Goal: Task Accomplishment & Management: Manage account settings

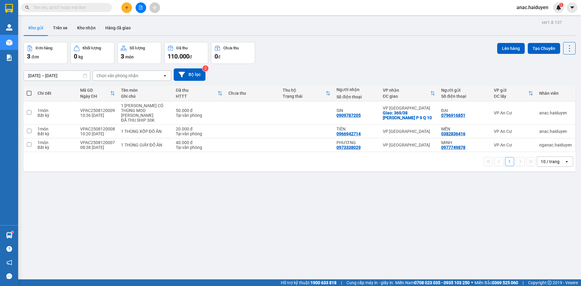
click at [335, 240] on div "ver 1.8.137 Kho gửi Trên xe [PERSON_NAME] Hàng đã [PERSON_NAME] hàng 3 đơn [PER…" at bounding box center [299, 161] width 557 height 286
click at [63, 28] on button "Trên xe" at bounding box center [60, 28] width 24 height 15
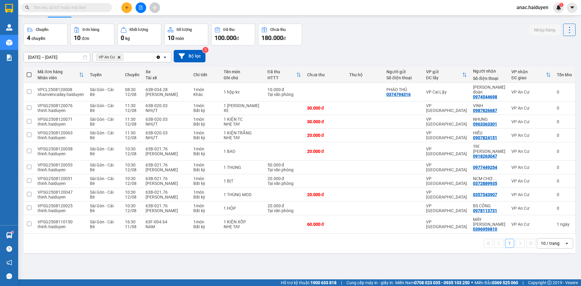
scroll to position [28, 0]
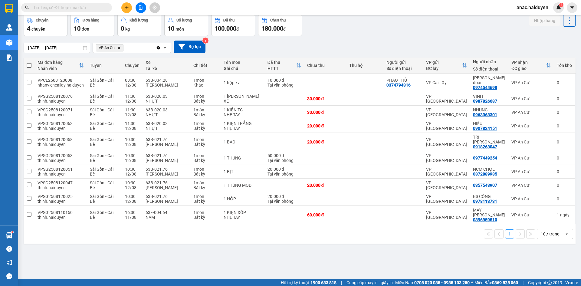
click at [95, 7] on input "text" at bounding box center [68, 7] width 71 height 7
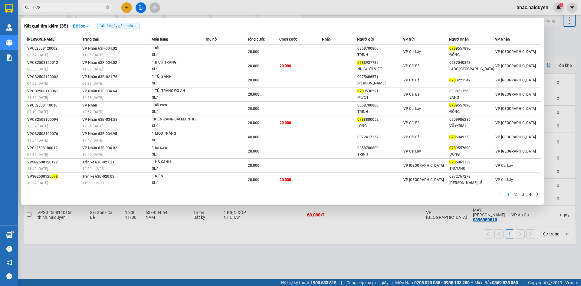
type input "078"
click at [463, 249] on div at bounding box center [290, 143] width 581 height 286
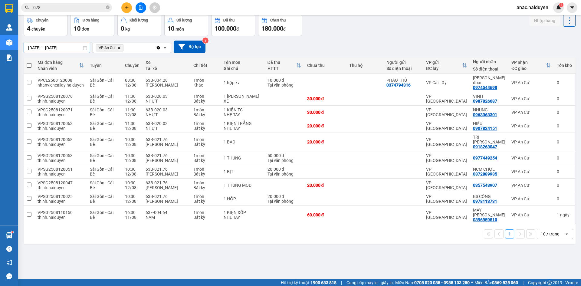
click at [31, 47] on input "[DATE] – [DATE]" at bounding box center [57, 48] width 66 height 10
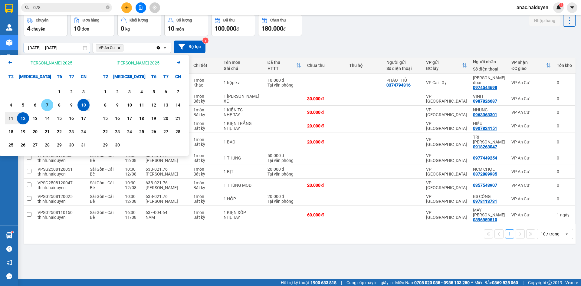
click at [44, 106] on div "7" at bounding box center [47, 104] width 8 height 7
click at [68, 51] on input "07/08/2025 – / /" at bounding box center [57, 48] width 66 height 10
click at [25, 117] on div "12" at bounding box center [23, 118] width 8 height 7
type input "[DATE] – [DATE]"
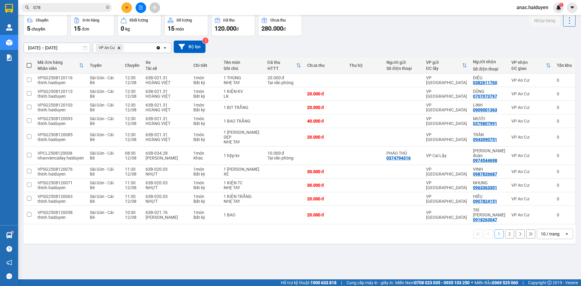
click at [505, 229] on button "2" at bounding box center [509, 233] width 9 height 9
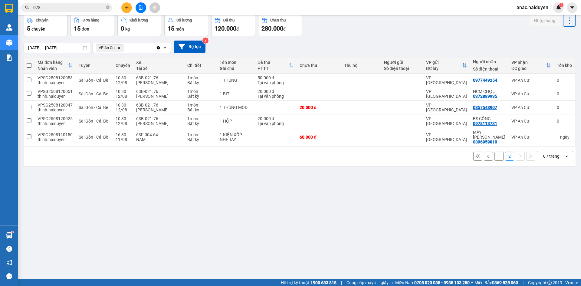
click at [494, 152] on button "1" at bounding box center [498, 156] width 9 height 9
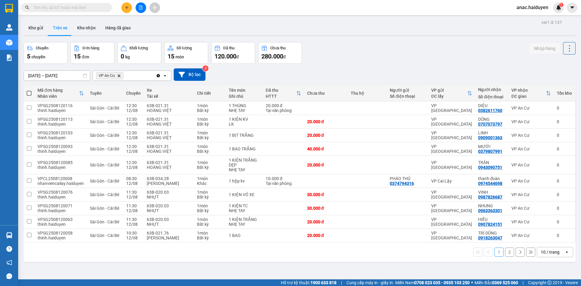
click at [506, 253] on button "2" at bounding box center [509, 251] width 9 height 9
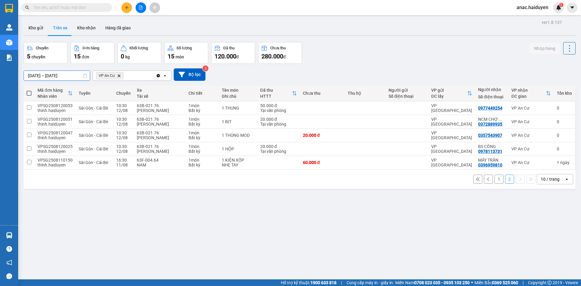
click at [30, 76] on input "[DATE] – [DATE]" at bounding box center [57, 76] width 66 height 10
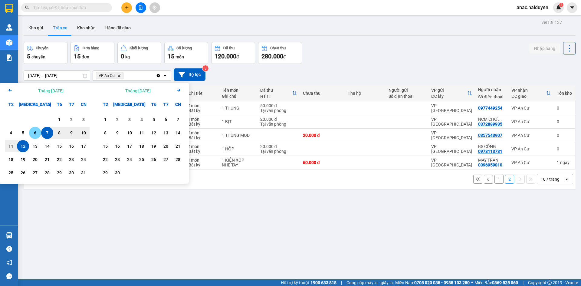
click at [36, 136] on div "6" at bounding box center [35, 132] width 8 height 7
click at [25, 148] on div "12" at bounding box center [23, 145] width 8 height 7
type input "[DATE] – [DATE]"
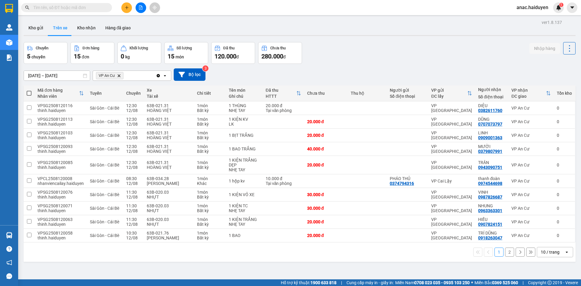
click at [505, 254] on button "2" at bounding box center [509, 251] width 9 height 9
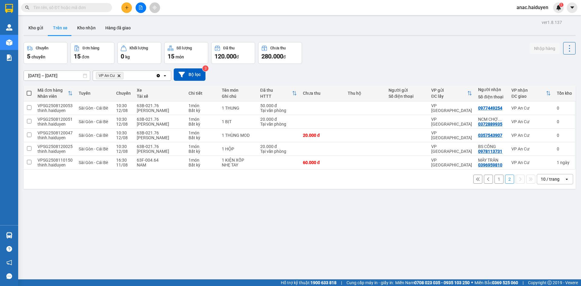
click at [43, 10] on input "text" at bounding box center [68, 7] width 71 height 7
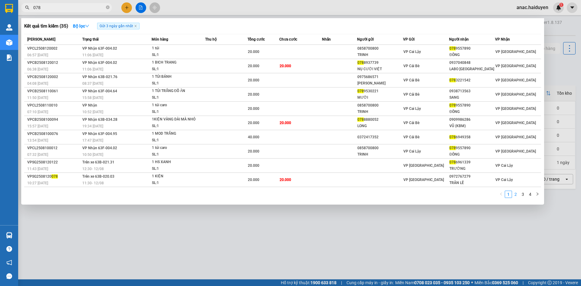
type input "078"
click at [516, 195] on link "2" at bounding box center [515, 194] width 7 height 7
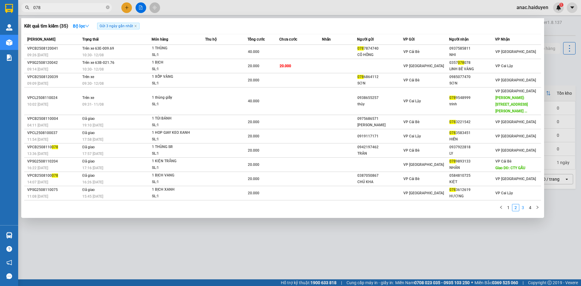
click at [522, 204] on link "3" at bounding box center [522, 207] width 7 height 7
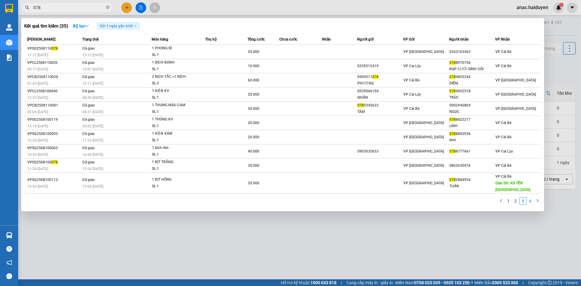
click at [527, 198] on link "4" at bounding box center [530, 201] width 7 height 7
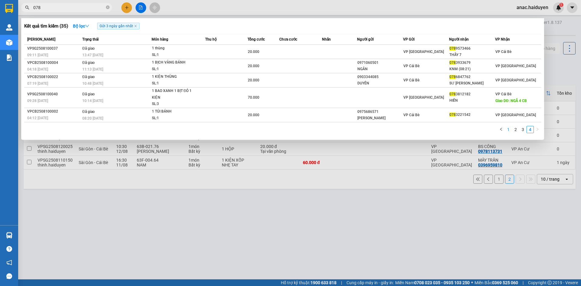
click at [509, 130] on link "1" at bounding box center [508, 129] width 7 height 7
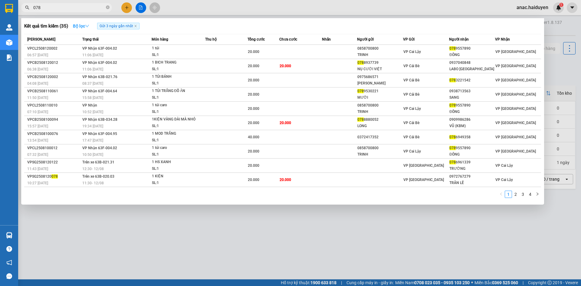
click at [84, 24] on strong "Bộ lọc" at bounding box center [81, 26] width 16 height 5
click at [137, 26] on icon "close" at bounding box center [135, 26] width 3 height 3
radio input "true"
radio input "false"
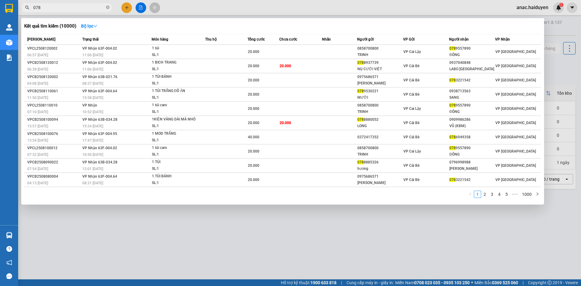
click at [443, 242] on div at bounding box center [290, 143] width 581 height 286
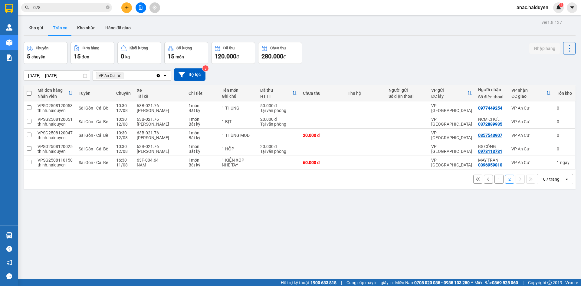
click at [63, 8] on input "078" at bounding box center [68, 7] width 71 height 7
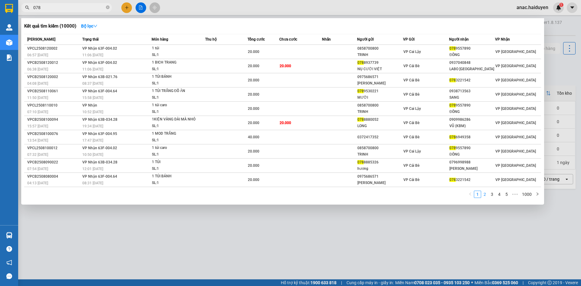
click at [485, 195] on link "2" at bounding box center [484, 194] width 7 height 7
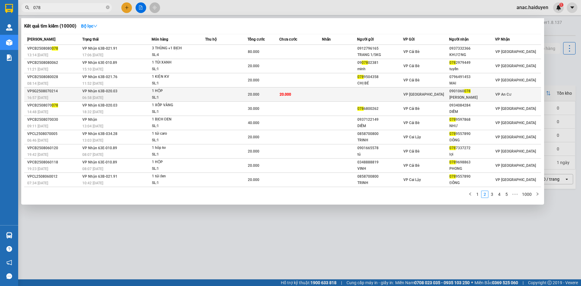
click at [347, 94] on td at bounding box center [339, 94] width 35 height 14
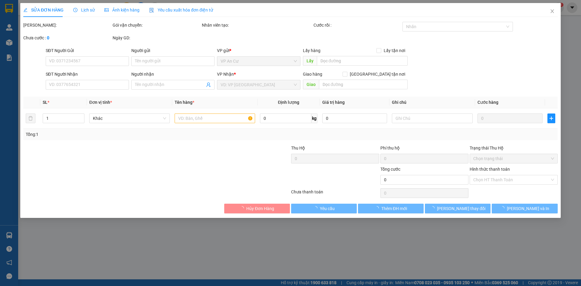
type input "0901060078"
type input "[PERSON_NAME]"
type input "20.000"
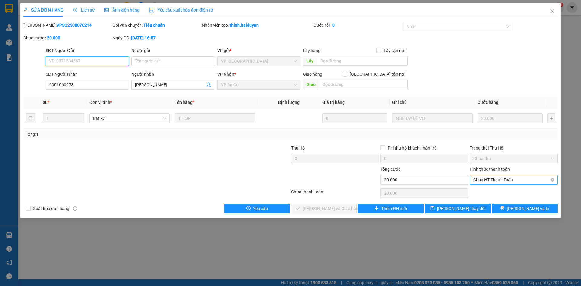
click at [508, 181] on span "Chọn HT Thanh Toán" at bounding box center [513, 179] width 81 height 9
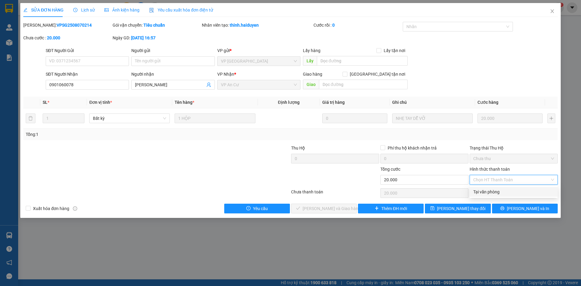
click at [502, 193] on div "Tại văn phòng" at bounding box center [513, 191] width 81 height 7
type input "0"
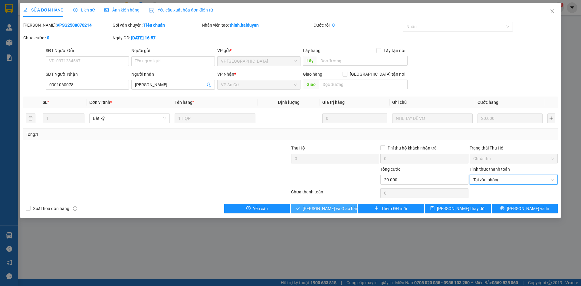
click at [348, 209] on button "[PERSON_NAME] và Giao hàng" at bounding box center [324, 209] width 66 height 10
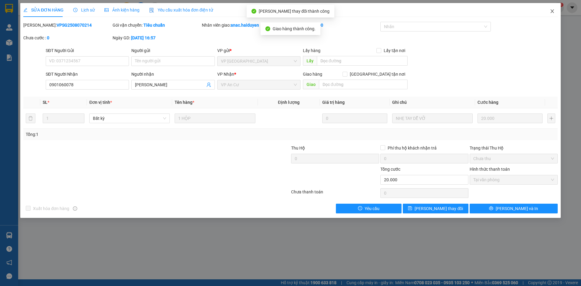
click at [552, 11] on icon "close" at bounding box center [552, 11] width 5 height 5
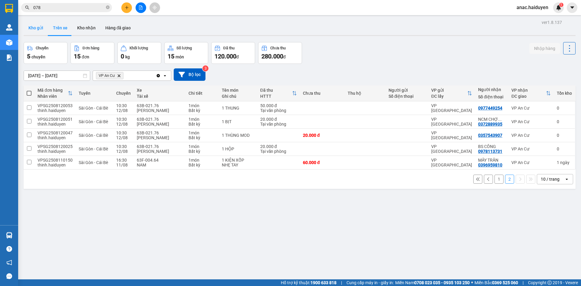
click at [32, 26] on button "Kho gửi" at bounding box center [36, 28] width 25 height 15
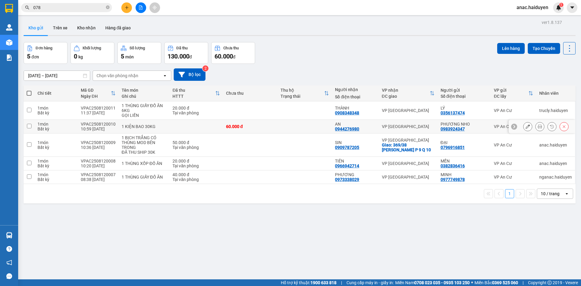
click at [28, 127] on input "checkbox" at bounding box center [29, 126] width 5 height 5
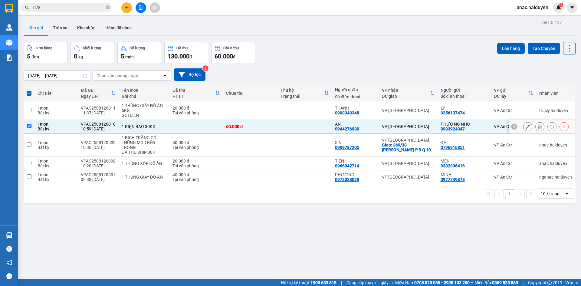
click at [30, 127] on input "checkbox" at bounding box center [29, 126] width 5 height 5
checkbox input "false"
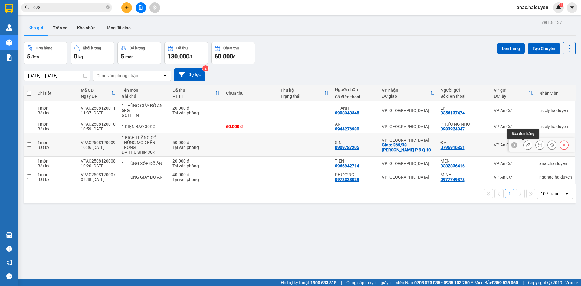
click at [526, 145] on icon at bounding box center [528, 145] width 4 height 4
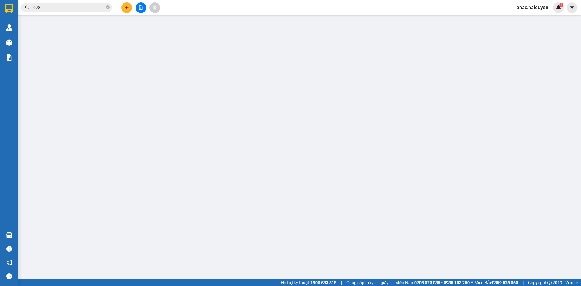
type input "0796916851"
type input "ĐẠI"
type input "0909787205"
type input "SIN"
checkbox input "true"
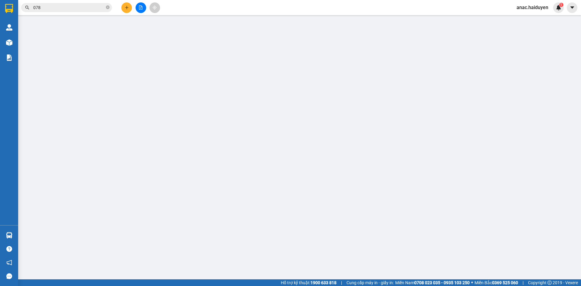
type input "369/38 [PERSON_NAME] P 9 Q 10"
type input "50.000"
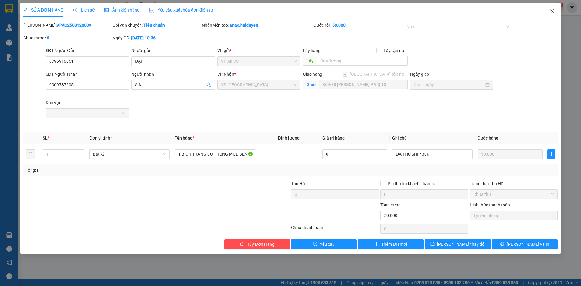
click at [552, 12] on icon "close" at bounding box center [551, 11] width 3 height 4
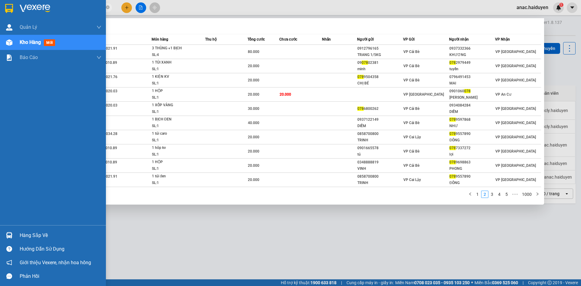
drag, startPoint x: 58, startPoint y: 6, endPoint x: 19, endPoint y: 0, distance: 40.1
click at [8, 10] on section "Kết quả tìm kiếm ( 10000 ) Bộ lọc Mã ĐH Trạng thái Món hàng Thu hộ Tổng cước Ch…" at bounding box center [290, 143] width 581 height 286
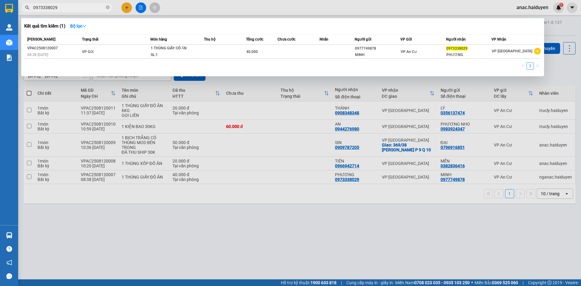
type input "0973338029"
click at [228, 231] on div at bounding box center [290, 143] width 581 height 286
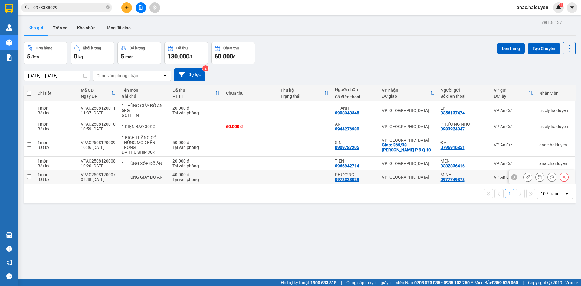
click at [29, 177] on input "checkbox" at bounding box center [29, 176] width 5 height 5
checkbox input "true"
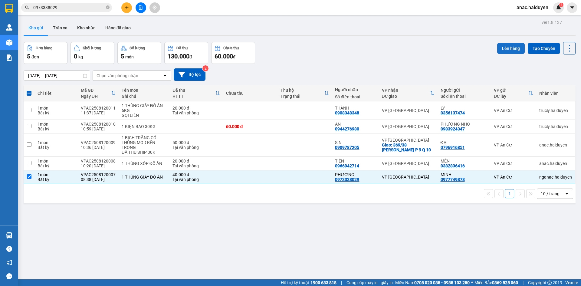
click at [504, 46] on button "Lên hàng" at bounding box center [511, 48] width 28 height 11
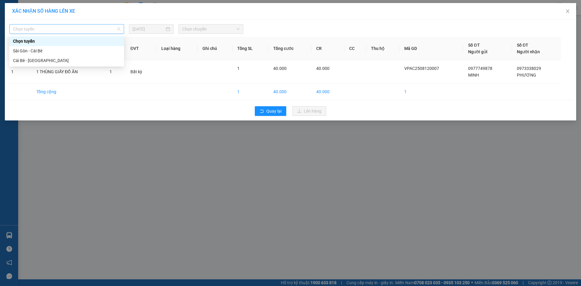
click at [106, 32] on span "Chọn tuyến" at bounding box center [66, 29] width 107 height 9
click at [25, 59] on div "Cái Bè - [GEOGRAPHIC_DATA]" at bounding box center [66, 60] width 107 height 7
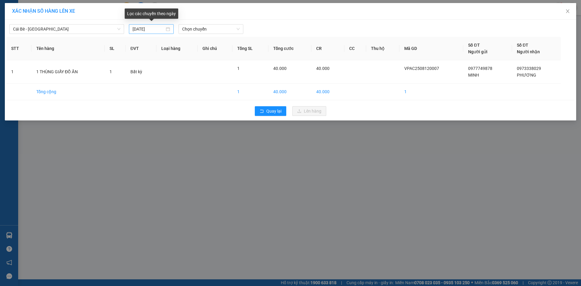
click at [170, 28] on div "[DATE]" at bounding box center [152, 29] width 38 height 7
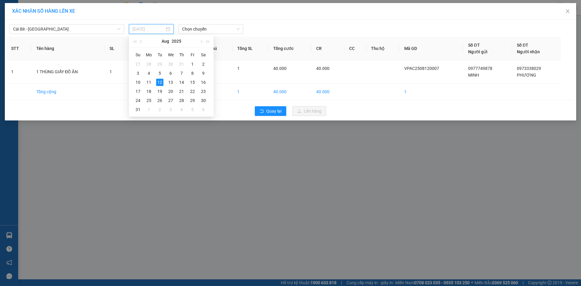
type input "[DATE]"
click at [159, 83] on div "12" at bounding box center [159, 82] width 7 height 7
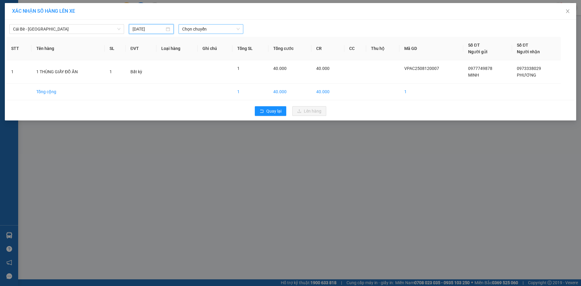
click at [221, 31] on span "Chọn chuyến" at bounding box center [210, 29] width 57 height 9
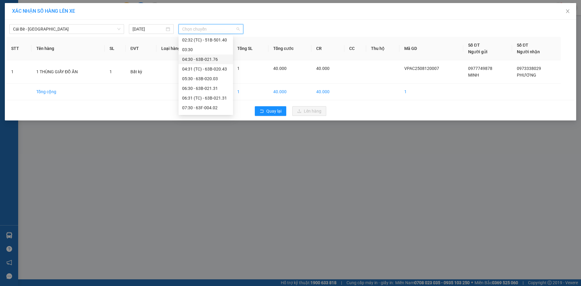
scroll to position [91, 0]
click at [209, 96] on div "10:30 - 63E-009.69" at bounding box center [205, 95] width 47 height 7
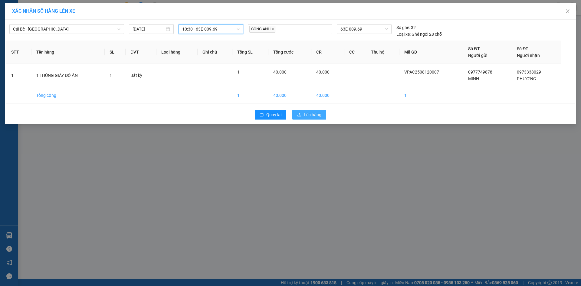
click at [311, 116] on span "Lên hàng" at bounding box center [313, 114] width 18 height 7
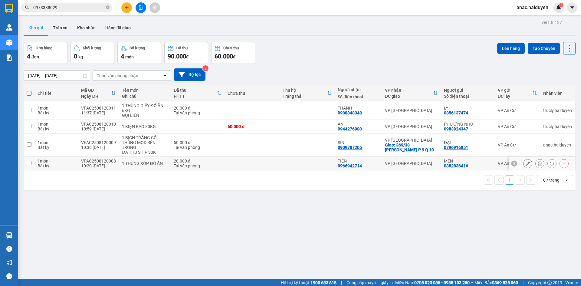
click at [30, 162] on input "checkbox" at bounding box center [29, 163] width 5 height 5
checkbox input "true"
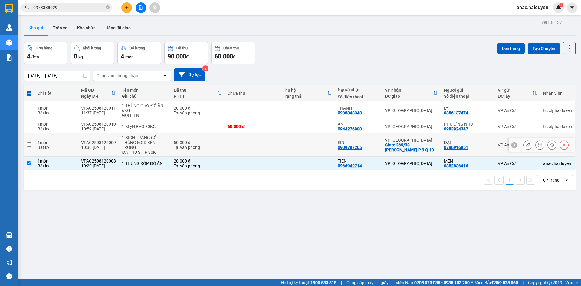
click at [29, 146] on input "checkbox" at bounding box center [29, 144] width 5 height 5
checkbox input "true"
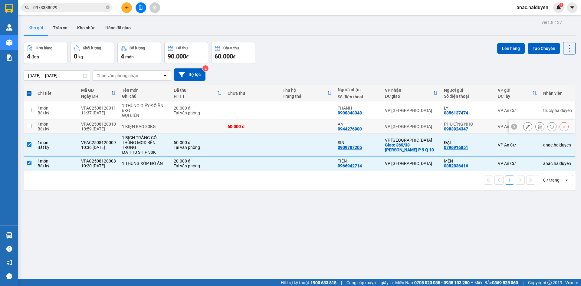
click at [29, 127] on input "checkbox" at bounding box center [29, 126] width 5 height 5
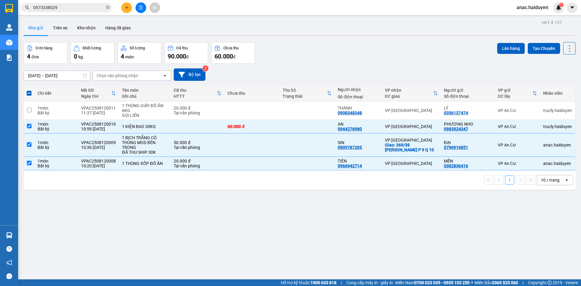
click at [271, 215] on div "ver 1.8.137 Kho gửi Trên xe Kho nhận Hàng đã giao Đơn hàng 4 đơn Khối lượng 0 k…" at bounding box center [299, 161] width 557 height 286
click at [27, 124] on input "checkbox" at bounding box center [29, 126] width 5 height 5
checkbox input "false"
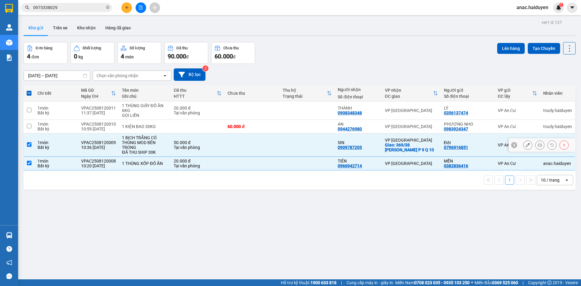
click at [29, 139] on td at bounding box center [29, 144] width 11 height 23
checkbox input "false"
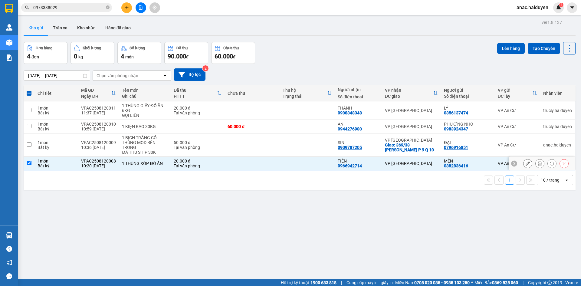
click at [29, 163] on input "checkbox" at bounding box center [29, 163] width 5 height 5
checkbox input "false"
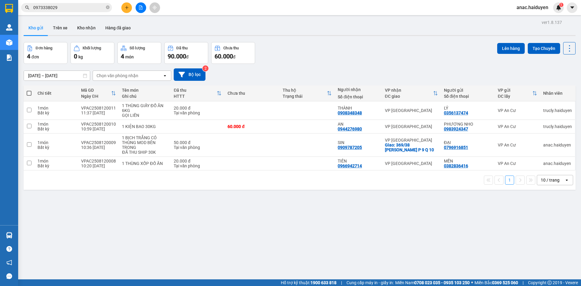
click at [184, 238] on div "ver 1.8.137 Kho gửi Trên xe Kho nhận Hàng đã giao Đơn hàng 4 đơn Khối lượng 0 k…" at bounding box center [299, 161] width 557 height 286
click at [63, 28] on button "Trên xe" at bounding box center [60, 28] width 24 height 15
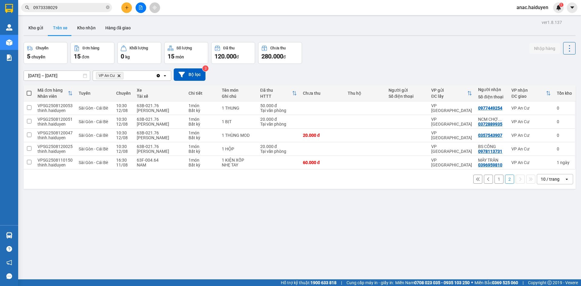
click at [59, 28] on button "Trên xe" at bounding box center [60, 28] width 24 height 15
click at [140, 6] on icon "file-add" at bounding box center [140, 7] width 3 height 4
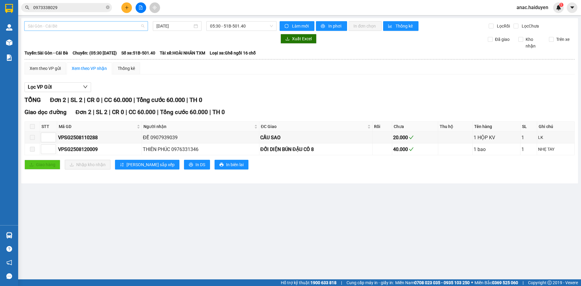
click at [125, 26] on span "Sài Gòn - Cái Bè" at bounding box center [86, 25] width 116 height 9
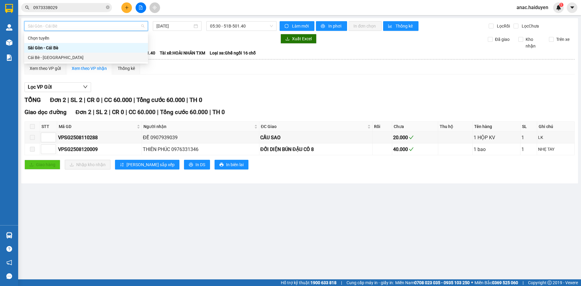
click at [59, 60] on div "Cái Bè - [GEOGRAPHIC_DATA]" at bounding box center [86, 57] width 116 height 7
type input "[DATE]"
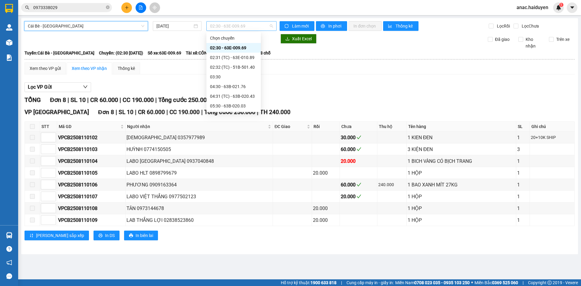
click at [264, 28] on span "02:30 - 63E-009.69" at bounding box center [241, 25] width 63 height 9
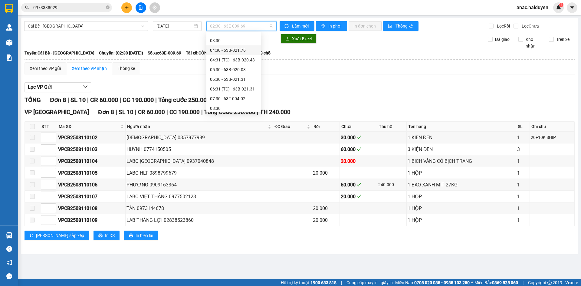
scroll to position [91, 0]
click at [227, 90] on div "10:30 - 63E-009.69" at bounding box center [233, 92] width 47 height 7
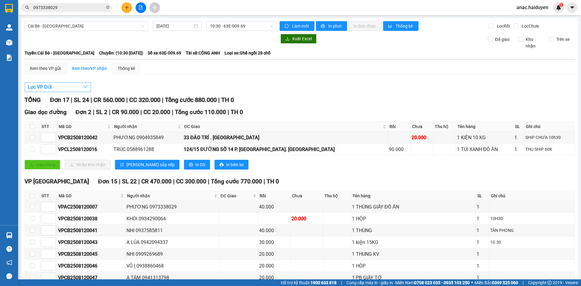
click at [78, 88] on button "Lọc VP Gửi" at bounding box center [58, 87] width 67 height 10
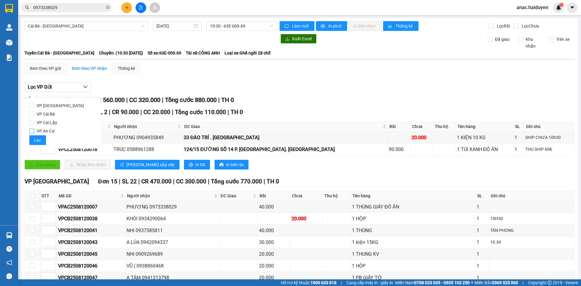
click at [31, 131] on input "VP An Cư" at bounding box center [31, 131] width 5 height 5
checkbox input "true"
click at [84, 85] on icon "down" at bounding box center [85, 86] width 5 height 5
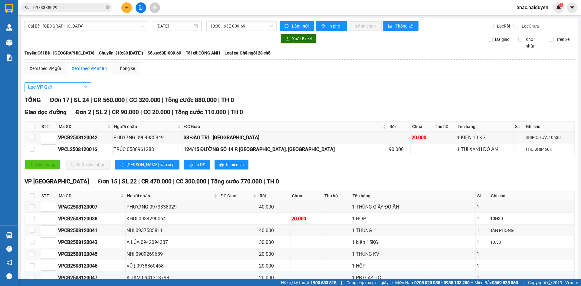
click at [84, 87] on icon "down" at bounding box center [85, 87] width 4 height 3
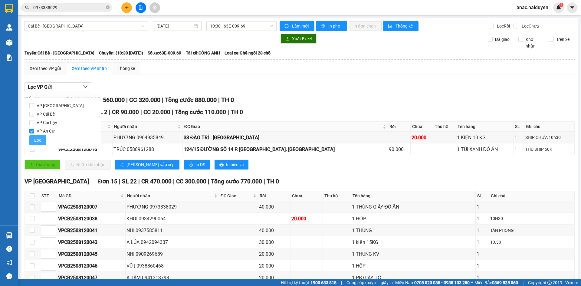
click at [38, 141] on span "Lọc" at bounding box center [37, 140] width 7 height 7
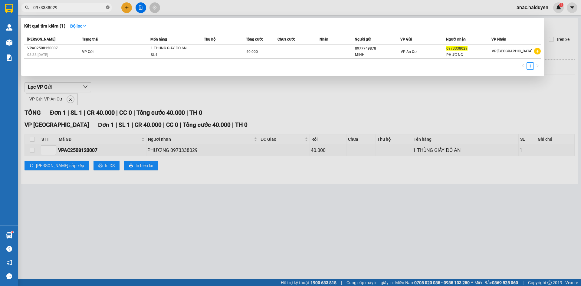
click at [109, 8] on icon "close-circle" at bounding box center [108, 7] width 4 height 4
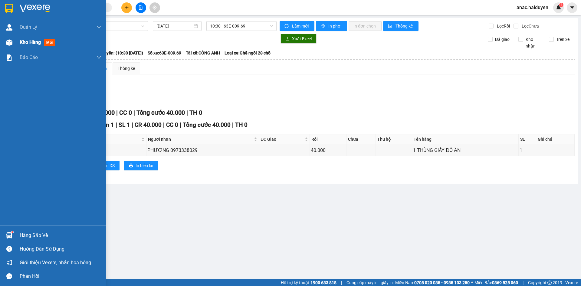
click at [24, 42] on span "Kho hàng" at bounding box center [30, 42] width 21 height 6
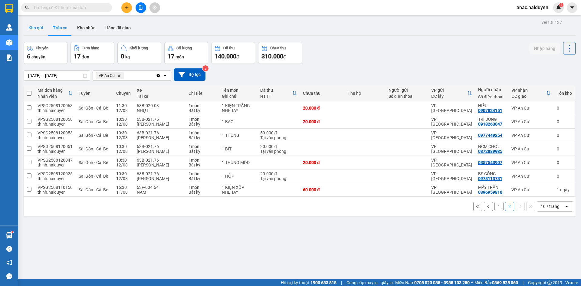
click at [31, 25] on button "Kho gửi" at bounding box center [36, 28] width 25 height 15
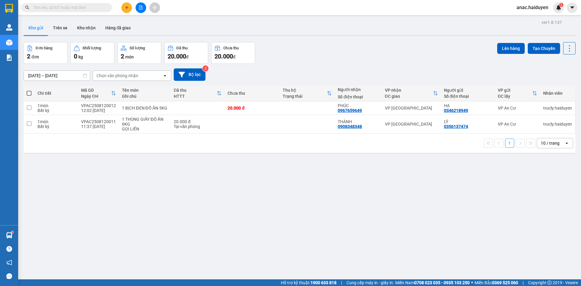
click at [139, 212] on div "ver 1.8.137 Kho gửi Trên xe Kho nhận Hàng đã giao Đơn hàng 2 đơn Khối lượng 0 k…" at bounding box center [299, 161] width 557 height 286
